Goal: Information Seeking & Learning: Learn about a topic

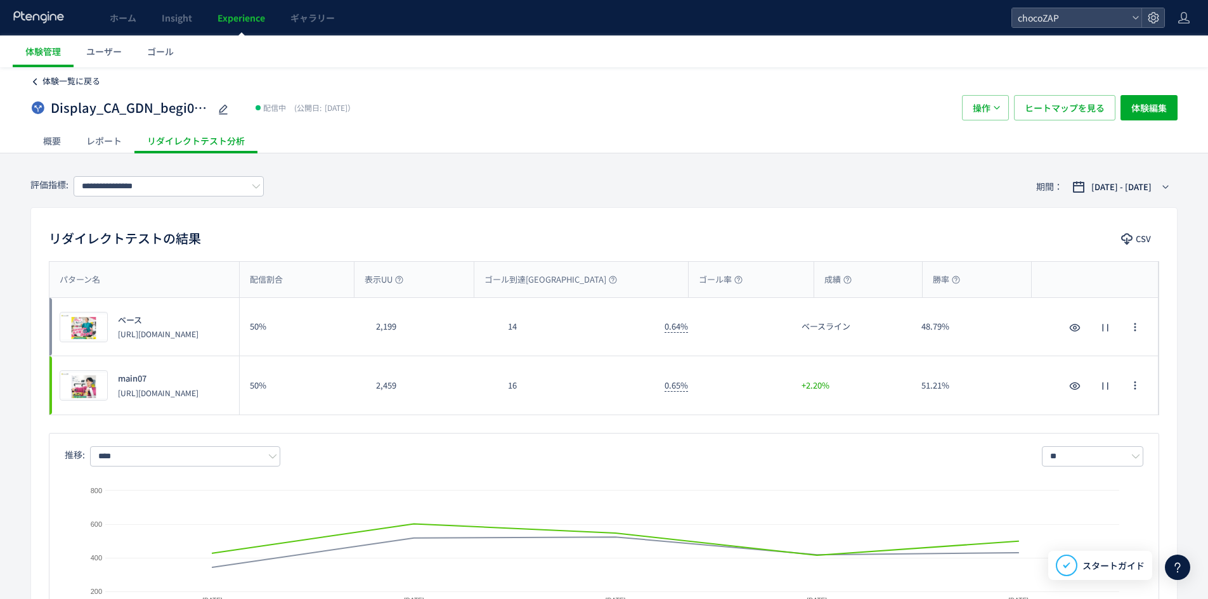
click at [56, 81] on span "体験一覧に戻る" at bounding box center [71, 81] width 58 height 12
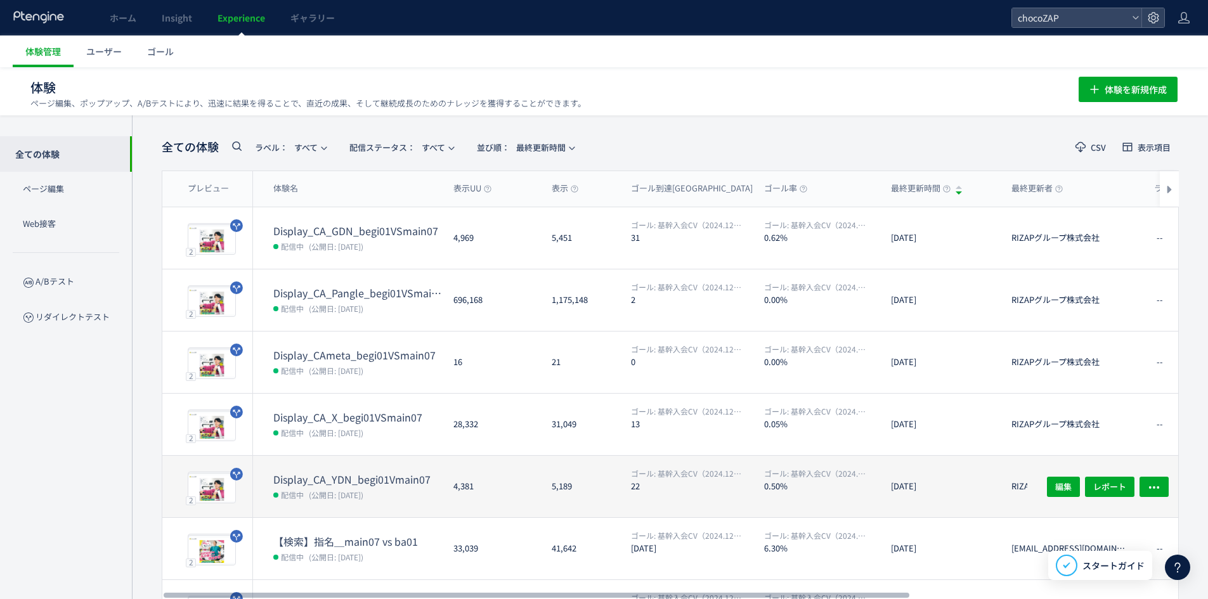
click at [418, 497] on dd "配信中 (公開日: [DATE])" at bounding box center [358, 494] width 170 height 16
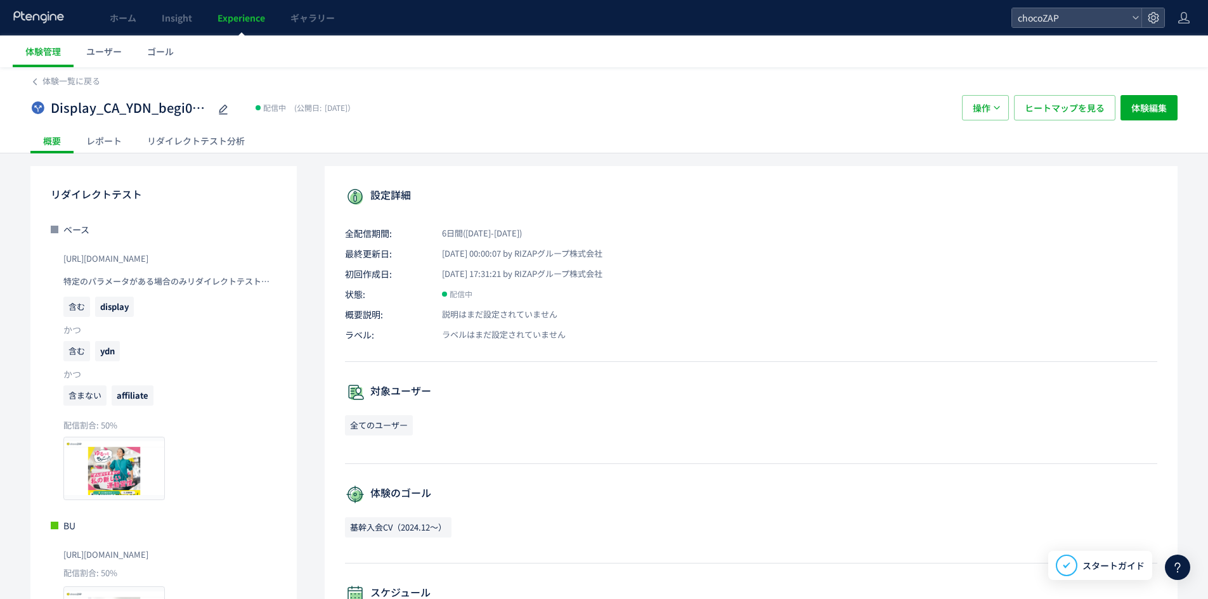
click at [215, 155] on div "体験一覧に戻る Display_CA_YDN_begi01Vmain07 配信中 (公開日: [DATE]） 操作 ヒートマップを見る 体験編集 概要 レポー…" at bounding box center [604, 453] width 1208 height 773
click at [218, 143] on div "リダイレクトテスト分析" at bounding box center [195, 140] width 123 height 25
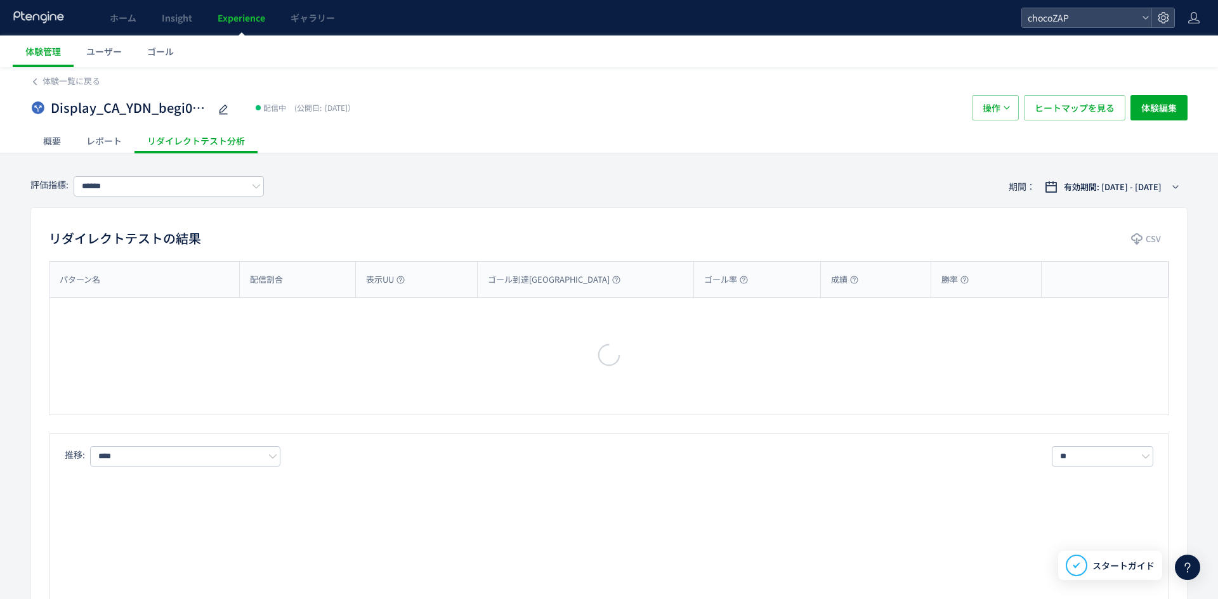
type input "**********"
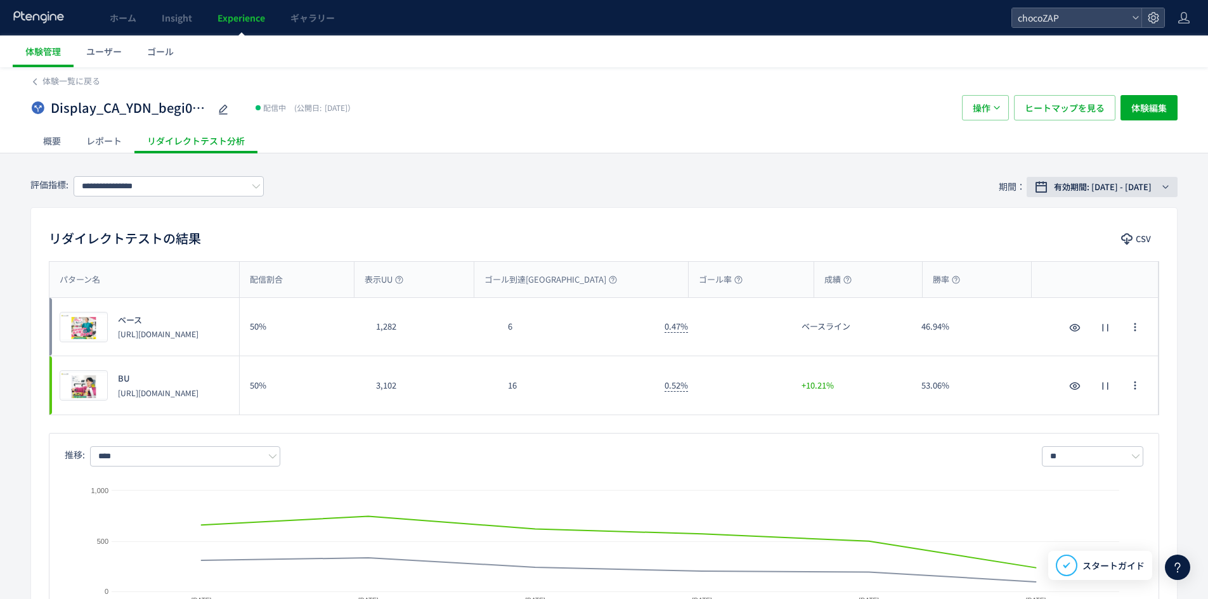
click at [1102, 194] on button "有効期間: [DATE] - [DATE]" at bounding box center [1102, 187] width 151 height 20
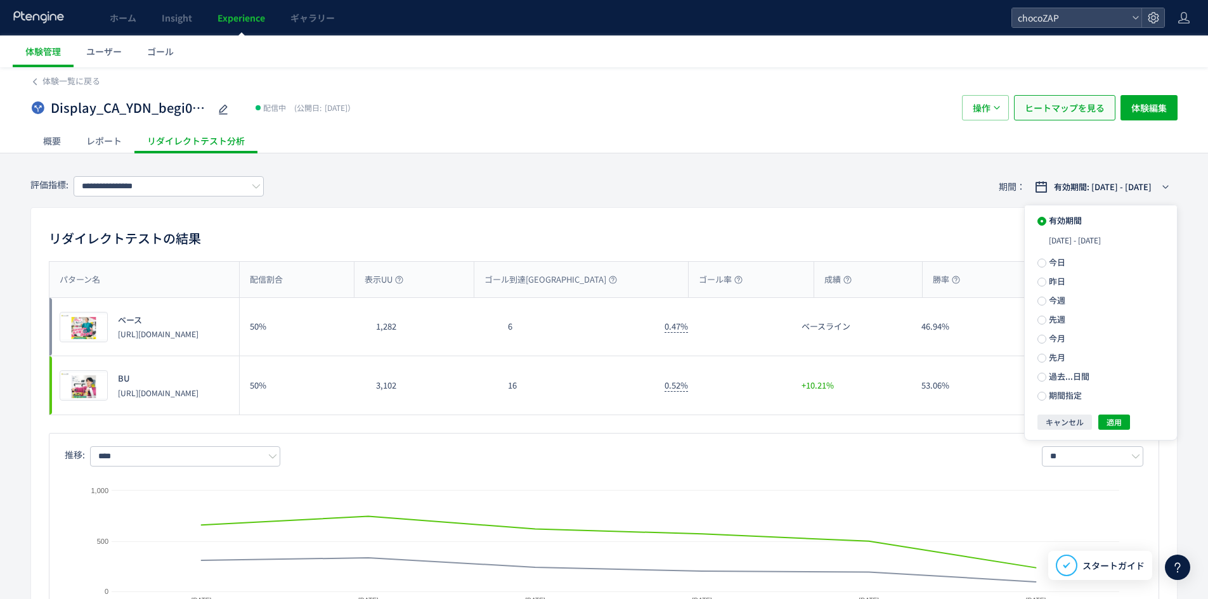
click at [1055, 109] on span "ヒートマップを見る" at bounding box center [1065, 107] width 80 height 25
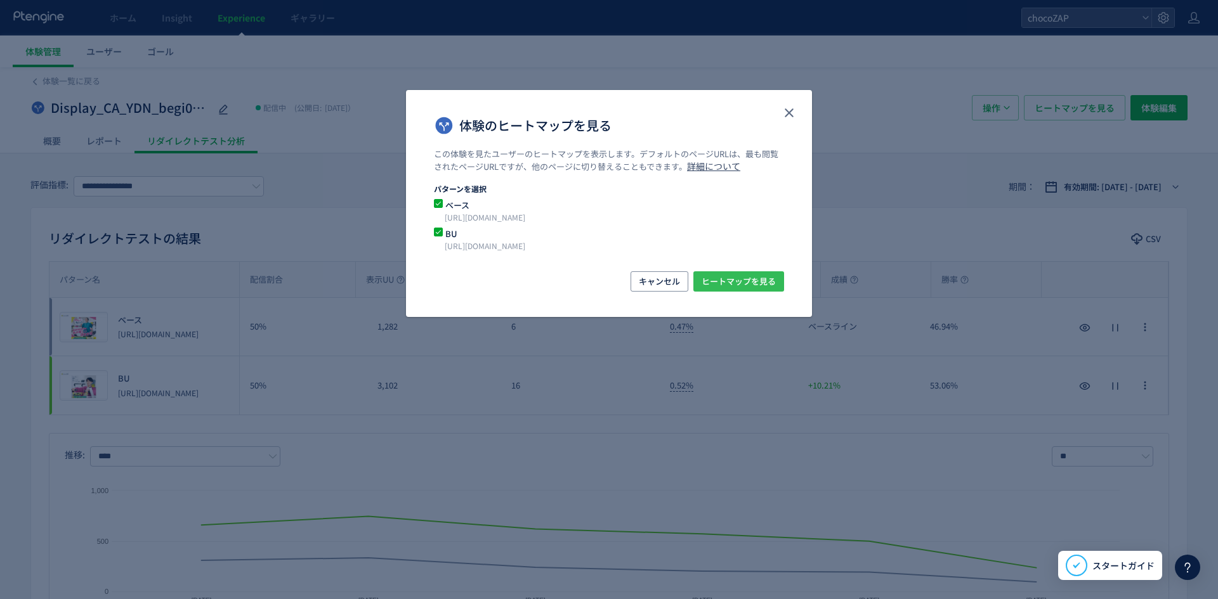
click at [711, 284] on span "ヒートマップを見る" at bounding box center [738, 281] width 74 height 20
click at [721, 279] on span "ヒートマップを見る" at bounding box center [738, 281] width 74 height 20
click at [799, 114] on div "体験のヒートマップを見る" at bounding box center [609, 119] width 406 height 58
click at [790, 114] on use "close" at bounding box center [788, 112] width 9 height 9
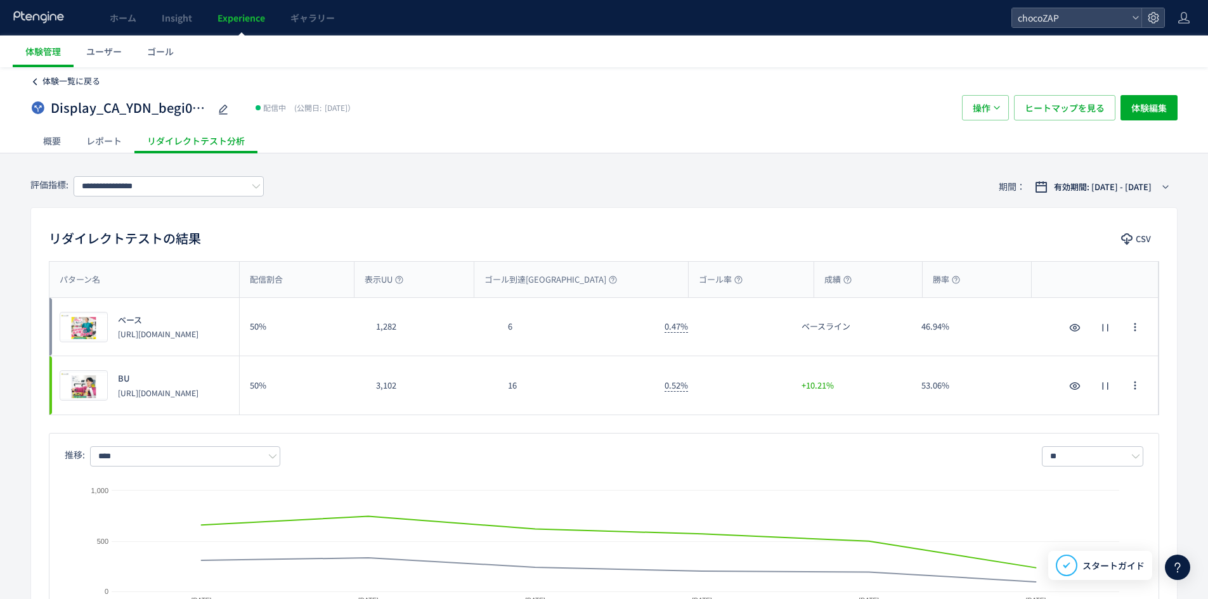
click at [65, 78] on span "体験一覧に戻る" at bounding box center [71, 81] width 58 height 12
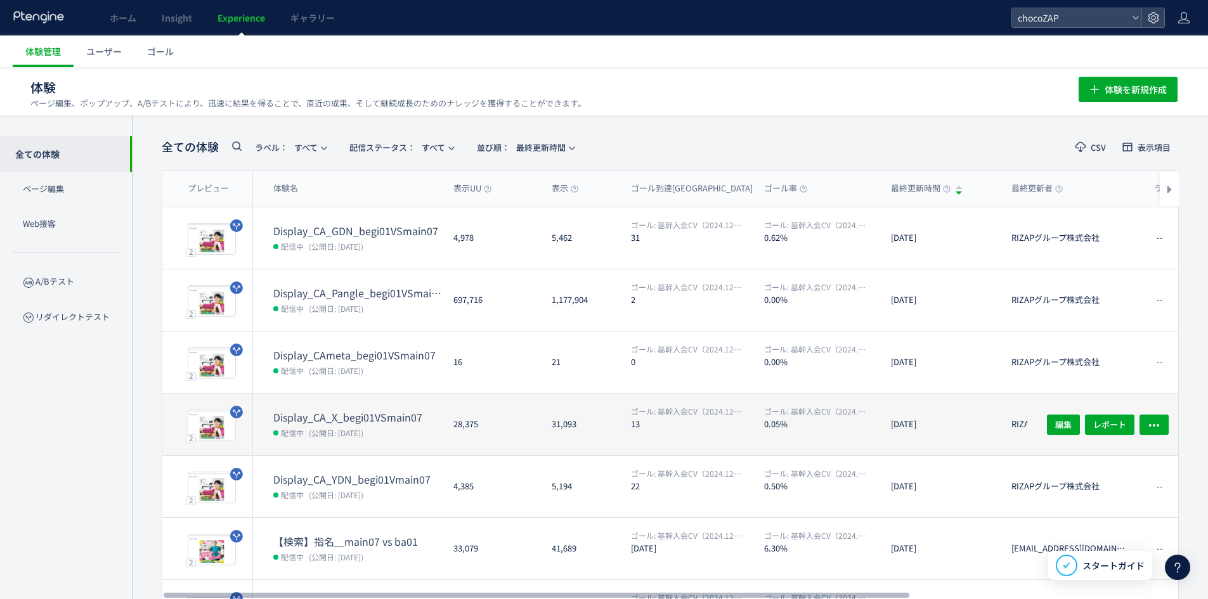
click at [413, 405] on div "Display_CA_X_begi01VSmain07 配信中 (公開日: [DATE])" at bounding box center [348, 425] width 190 height 62
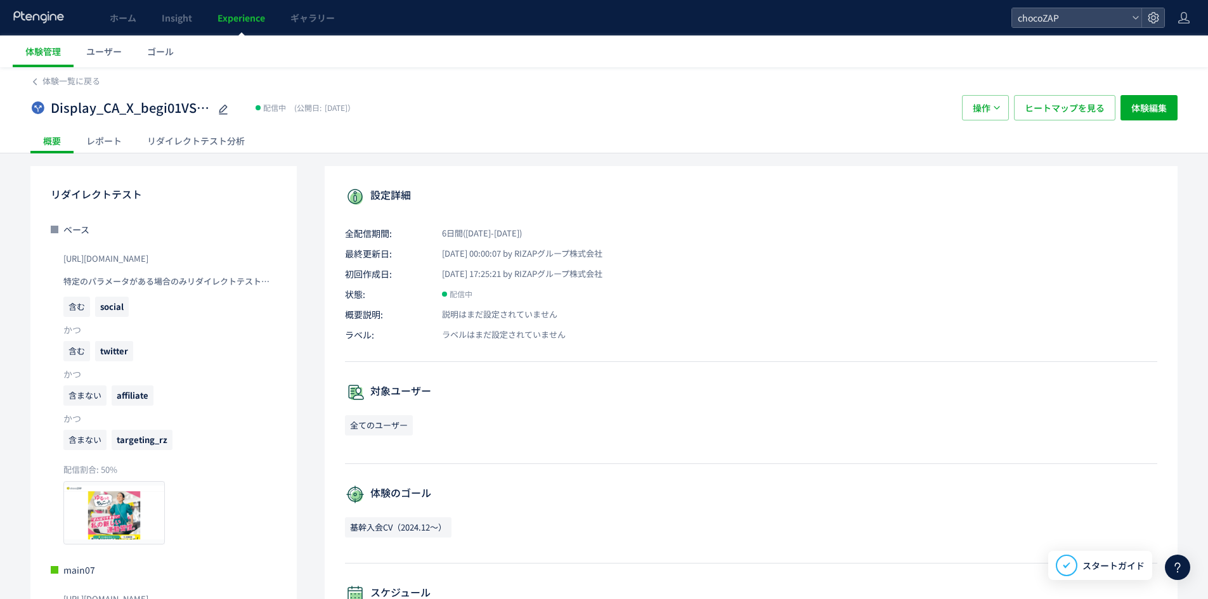
click at [240, 146] on div "リダイレクトテスト分析" at bounding box center [195, 140] width 123 height 25
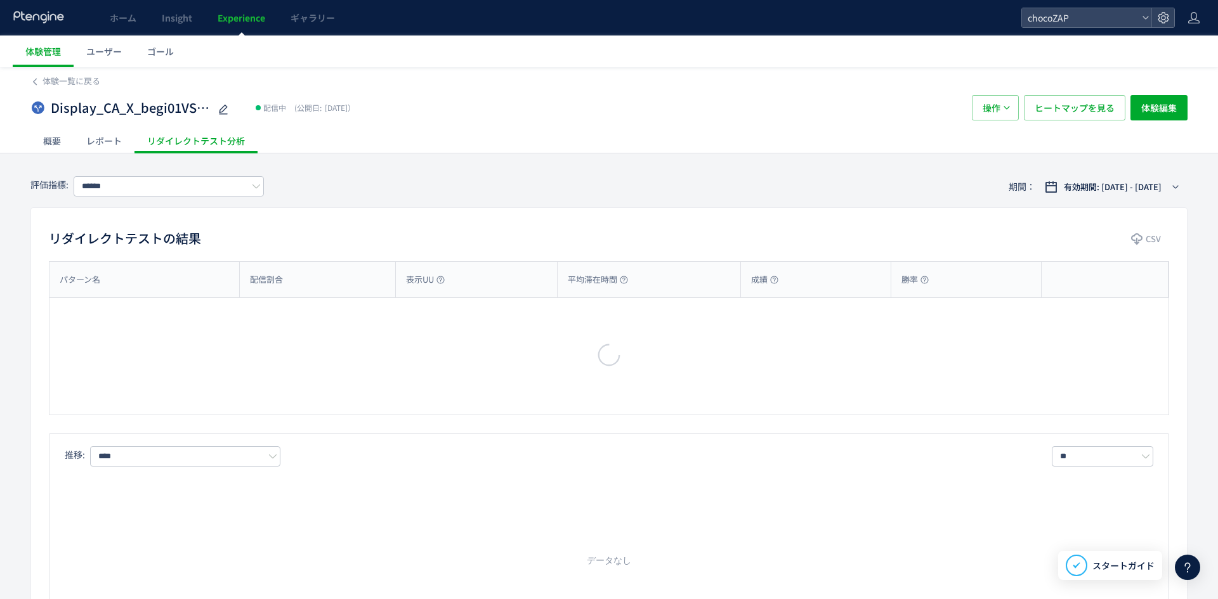
type input "**********"
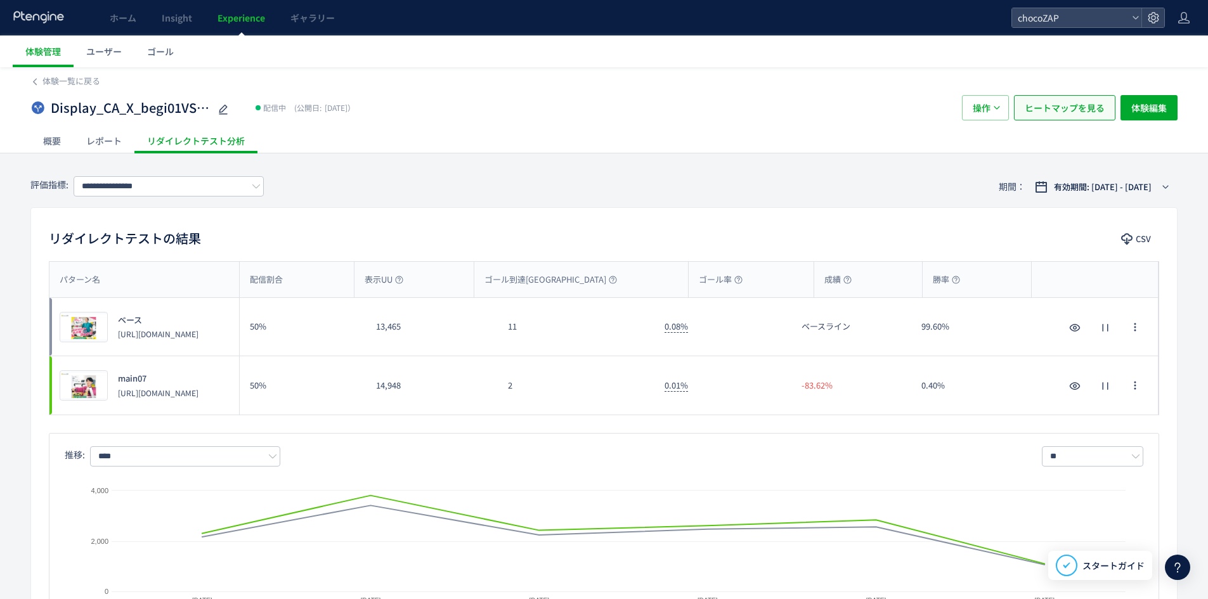
click at [1085, 112] on span "ヒートマップを見る" at bounding box center [1065, 107] width 80 height 25
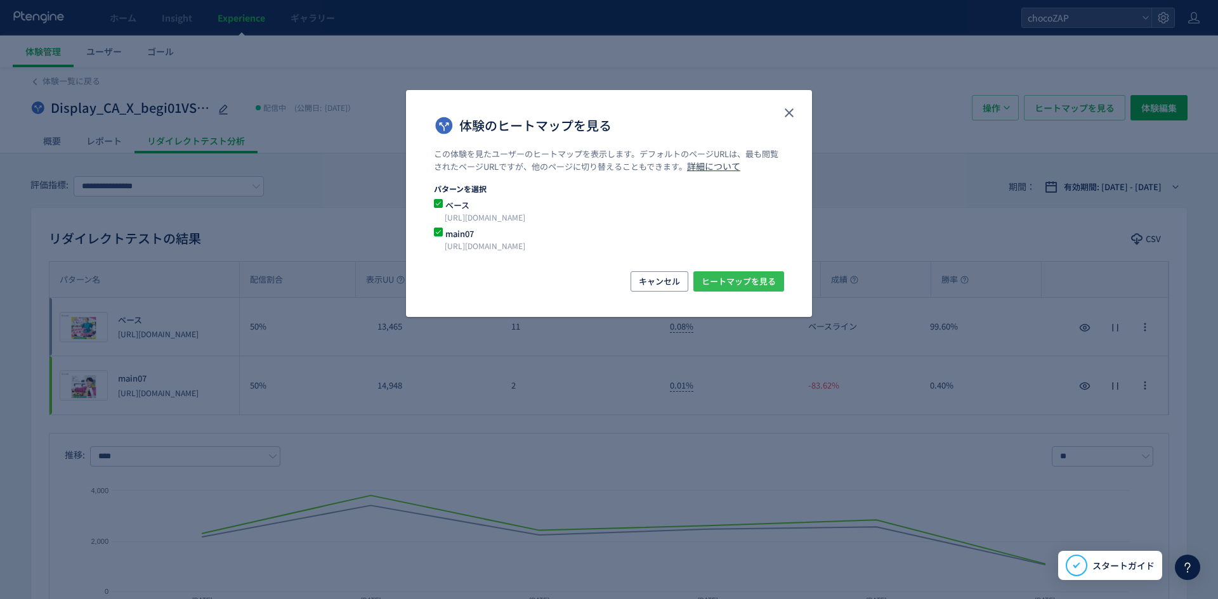
click at [745, 283] on span "ヒートマップを見る" at bounding box center [738, 281] width 74 height 20
